Goal: Information Seeking & Learning: Learn about a topic

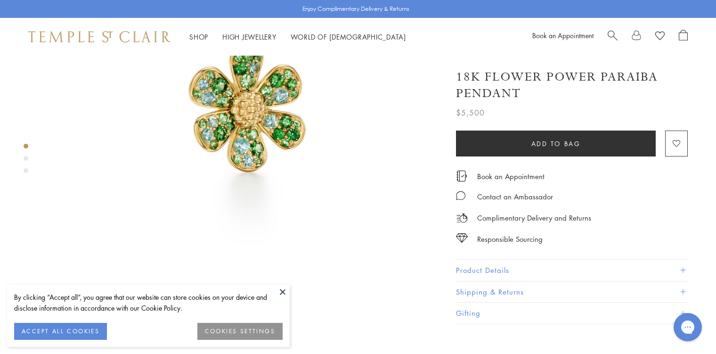
scroll to position [188, 0]
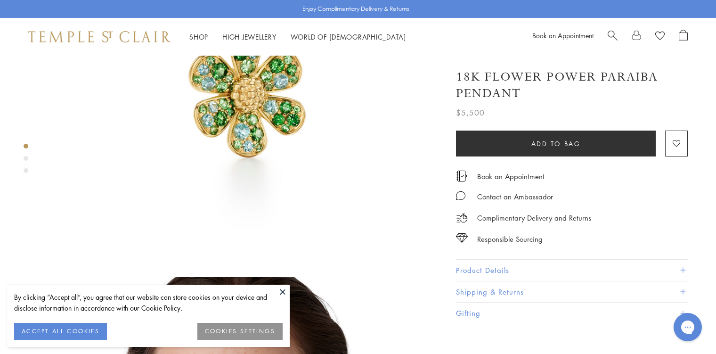
click at [281, 291] on button at bounding box center [283, 291] width 14 height 14
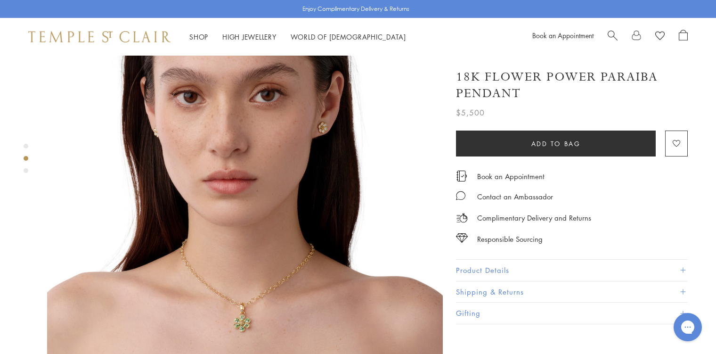
scroll to position [518, 0]
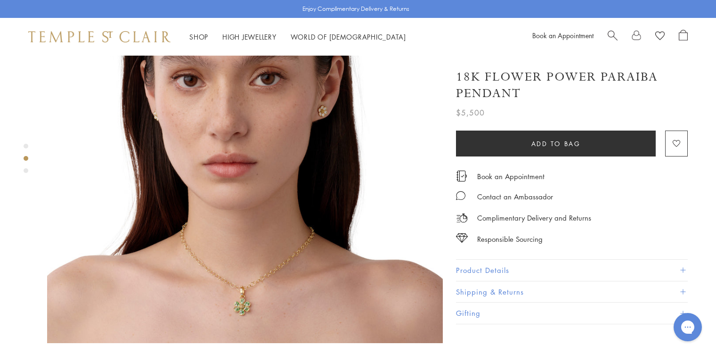
click at [681, 268] on span at bounding box center [682, 270] width 5 height 5
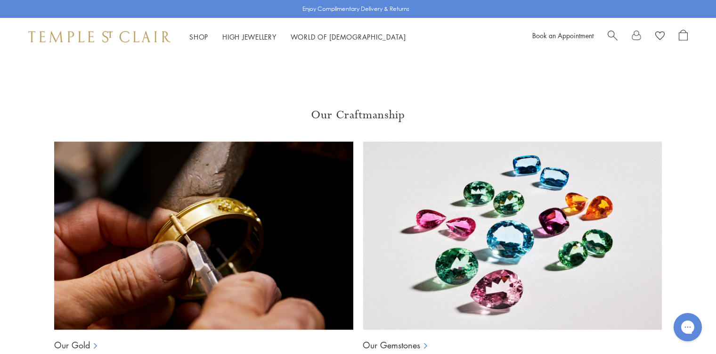
scroll to position [1507, 0]
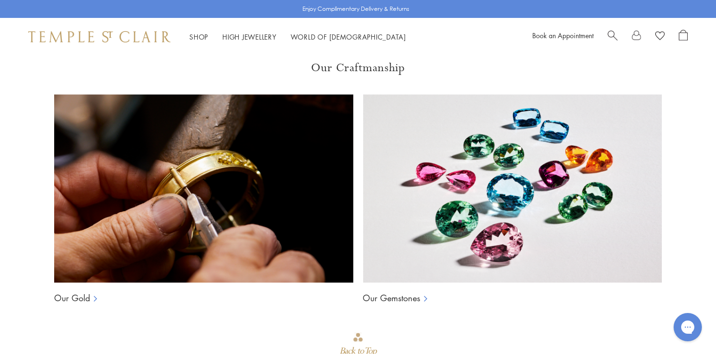
click at [418, 292] on link "Our Gemstones" at bounding box center [391, 297] width 57 height 11
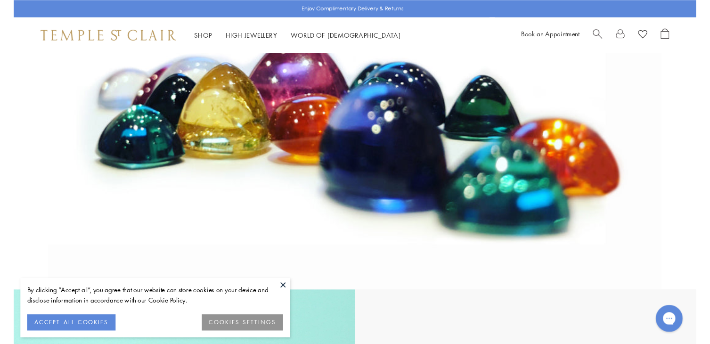
scroll to position [141, 0]
